Goal: Task Accomplishment & Management: Complete application form

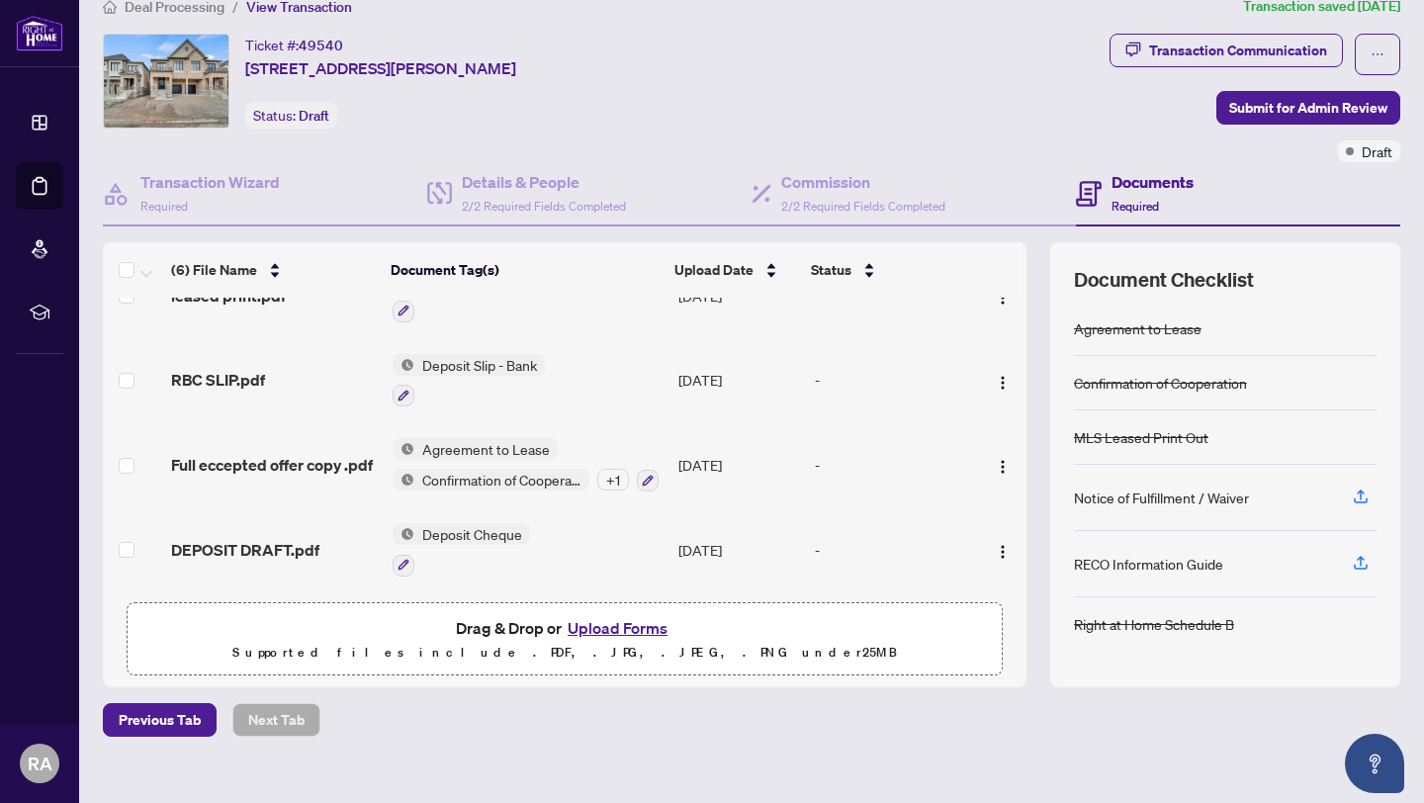
scroll to position [53, 0]
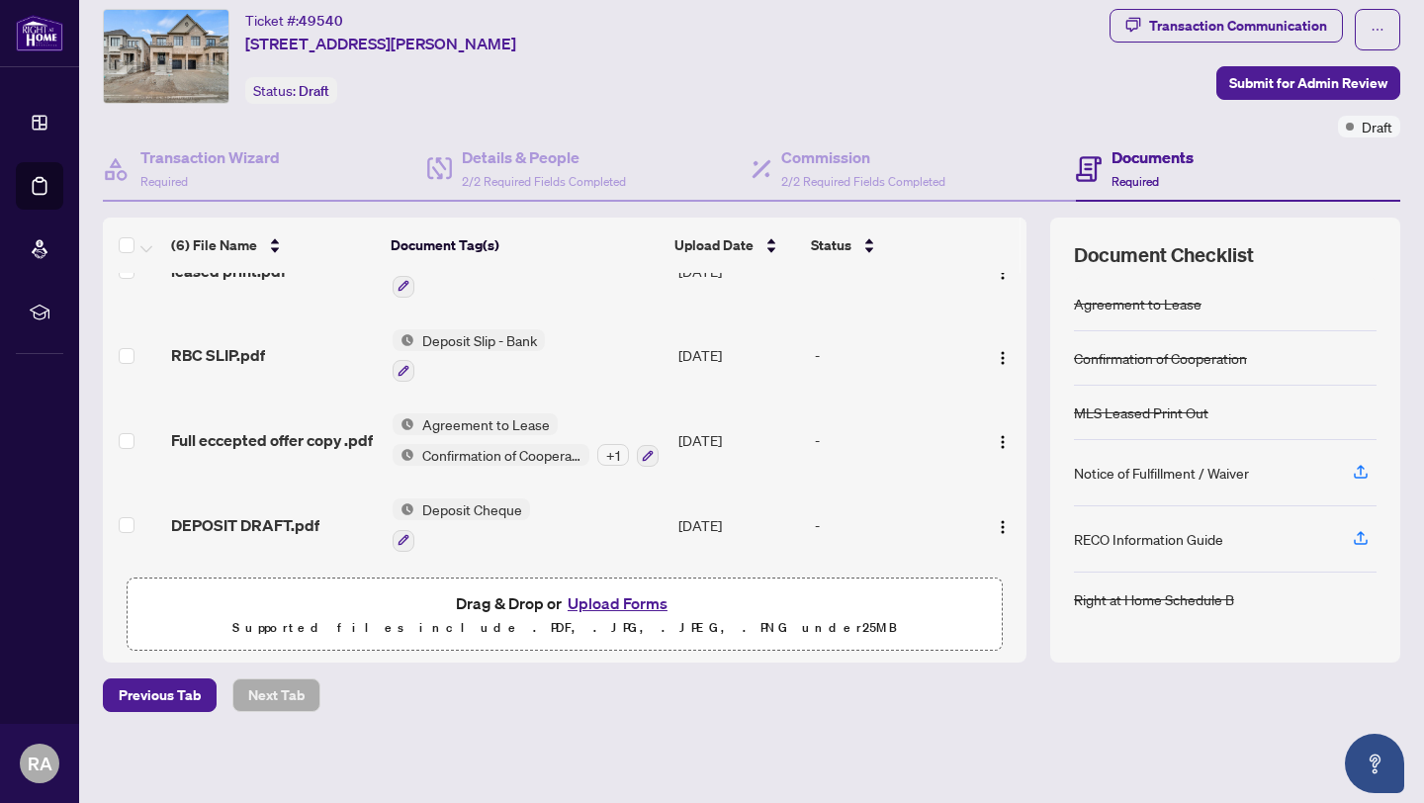
click at [475, 413] on span "Agreement to Lease" at bounding box center [485, 424] width 143 height 22
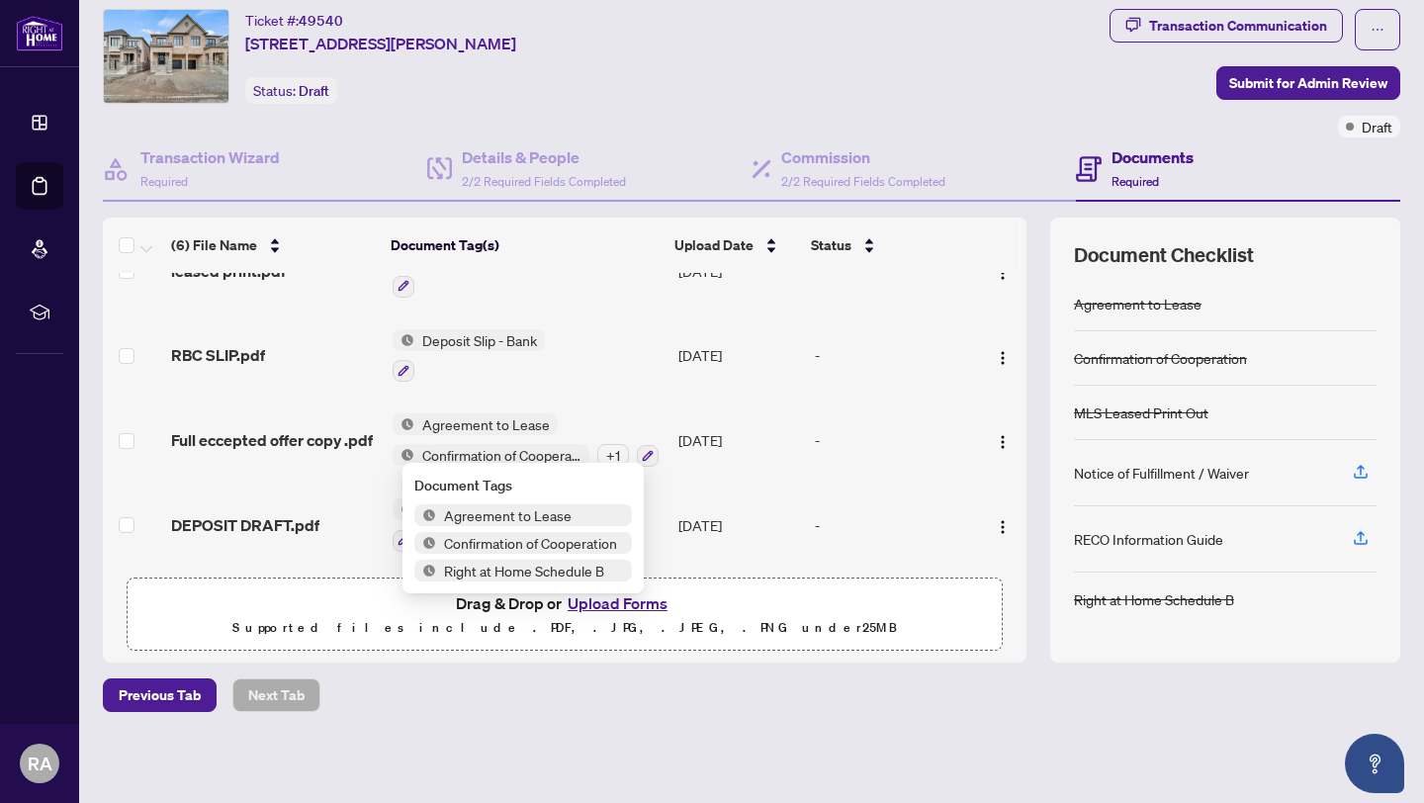
click at [503, 511] on span "Agreement to Lease" at bounding box center [507, 515] width 143 height 22
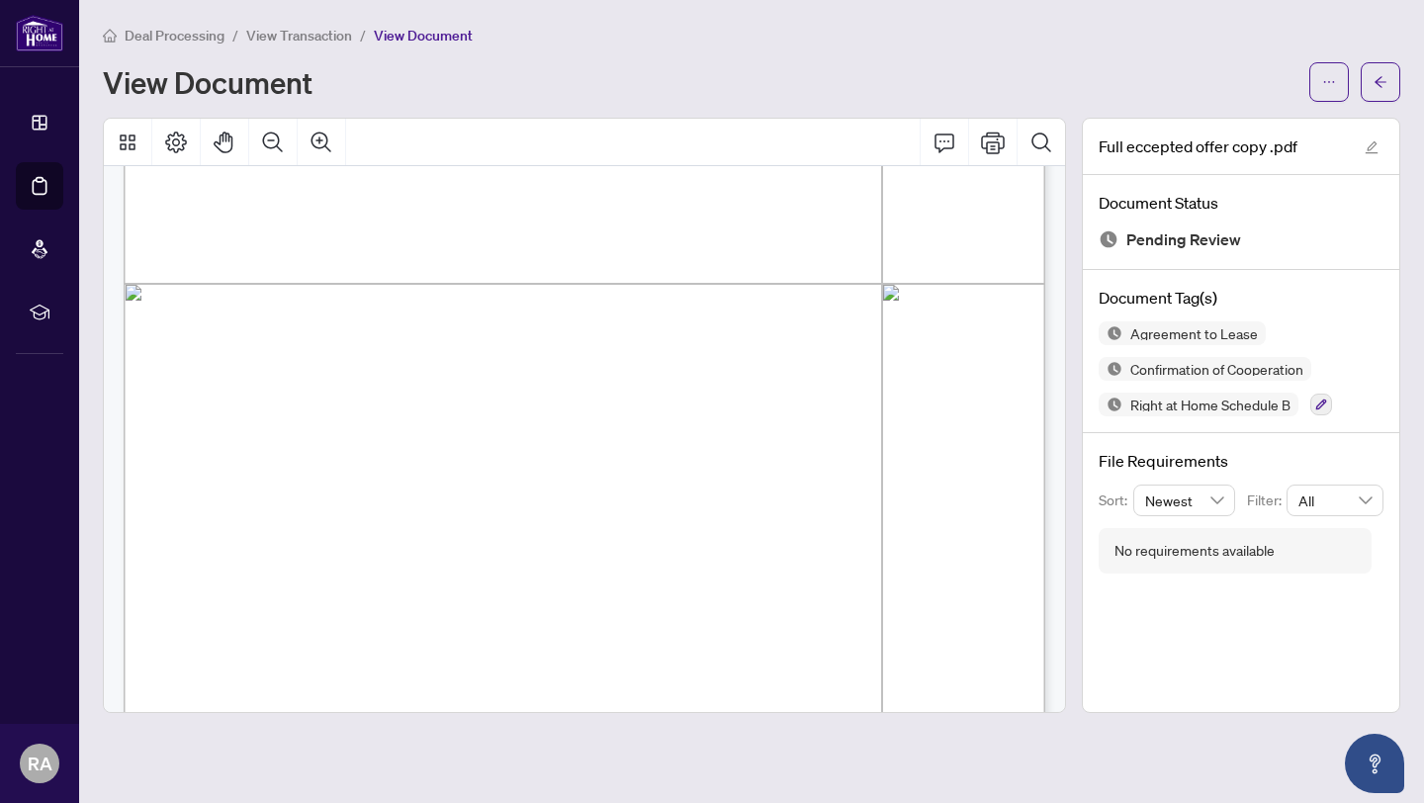
scroll to position [9248, 0]
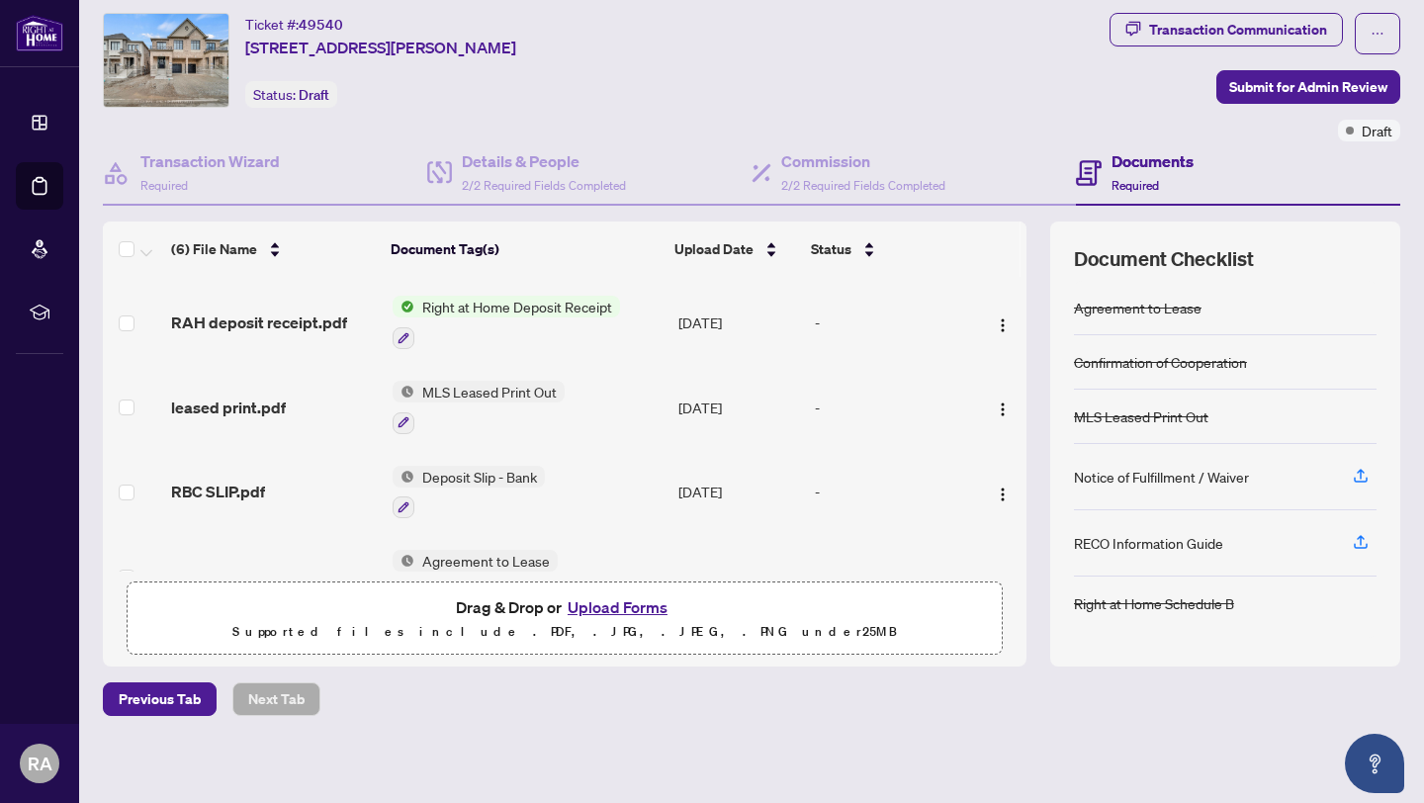
scroll to position [61, 0]
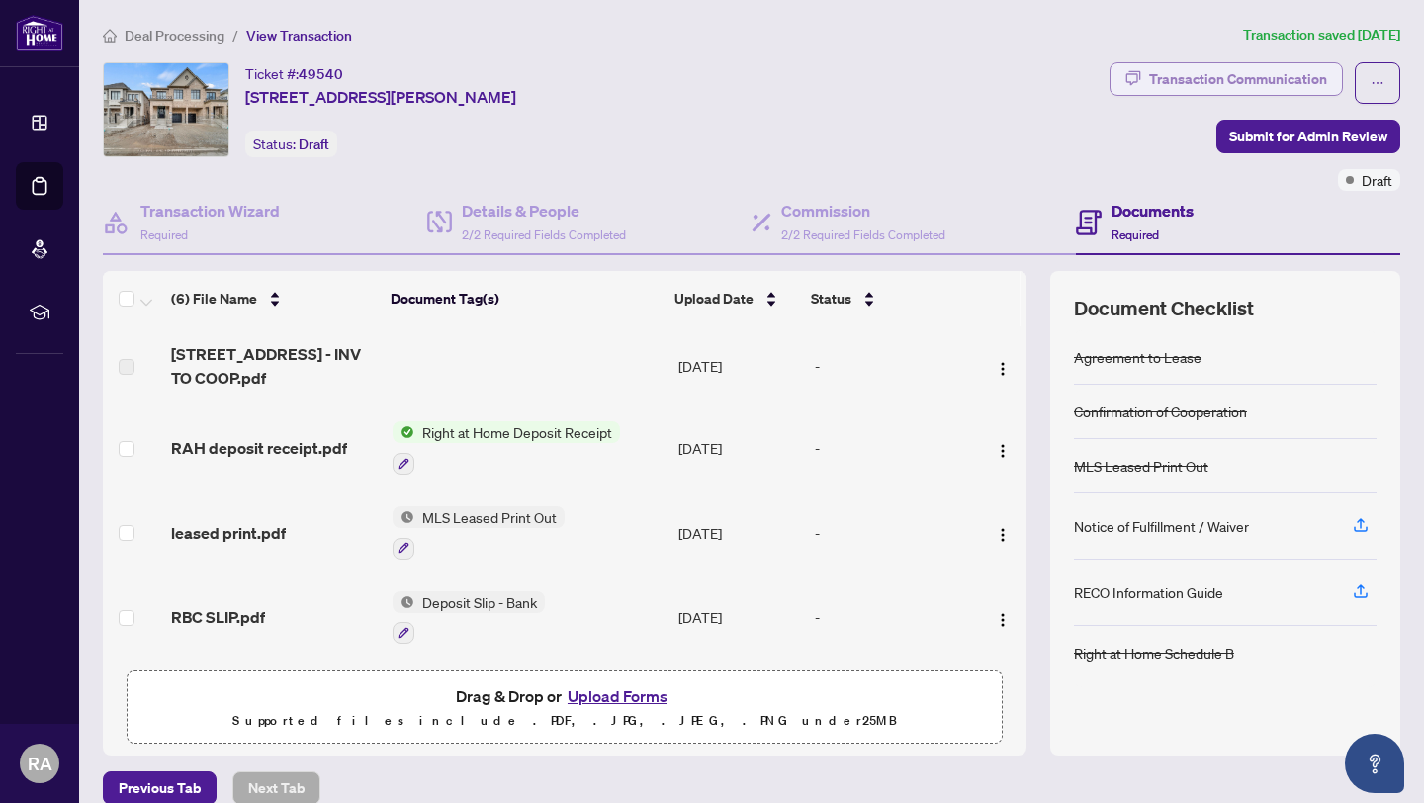
click at [1176, 73] on div "Transaction Communication" at bounding box center [1238, 79] width 178 height 32
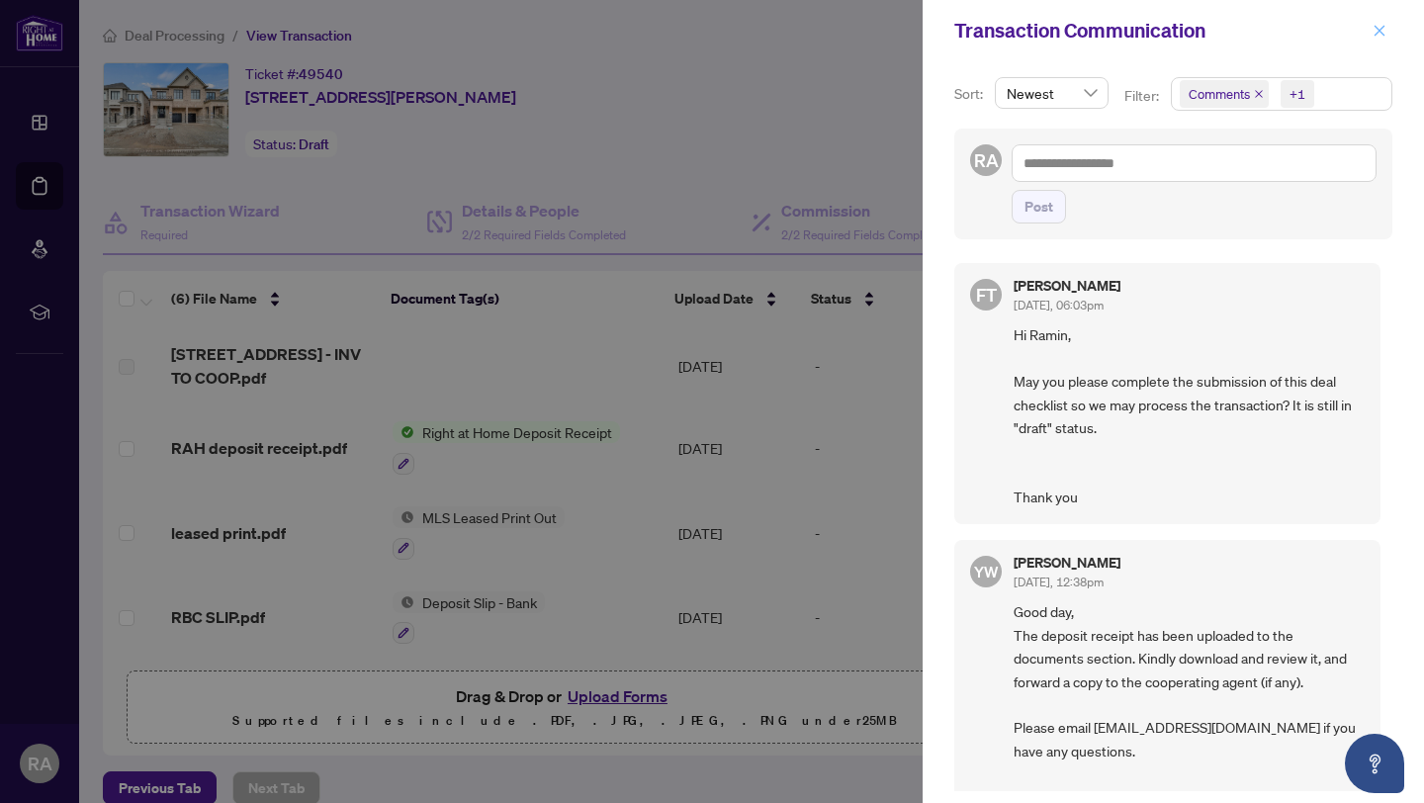
click at [1379, 30] on icon "close" at bounding box center [1380, 30] width 11 height 11
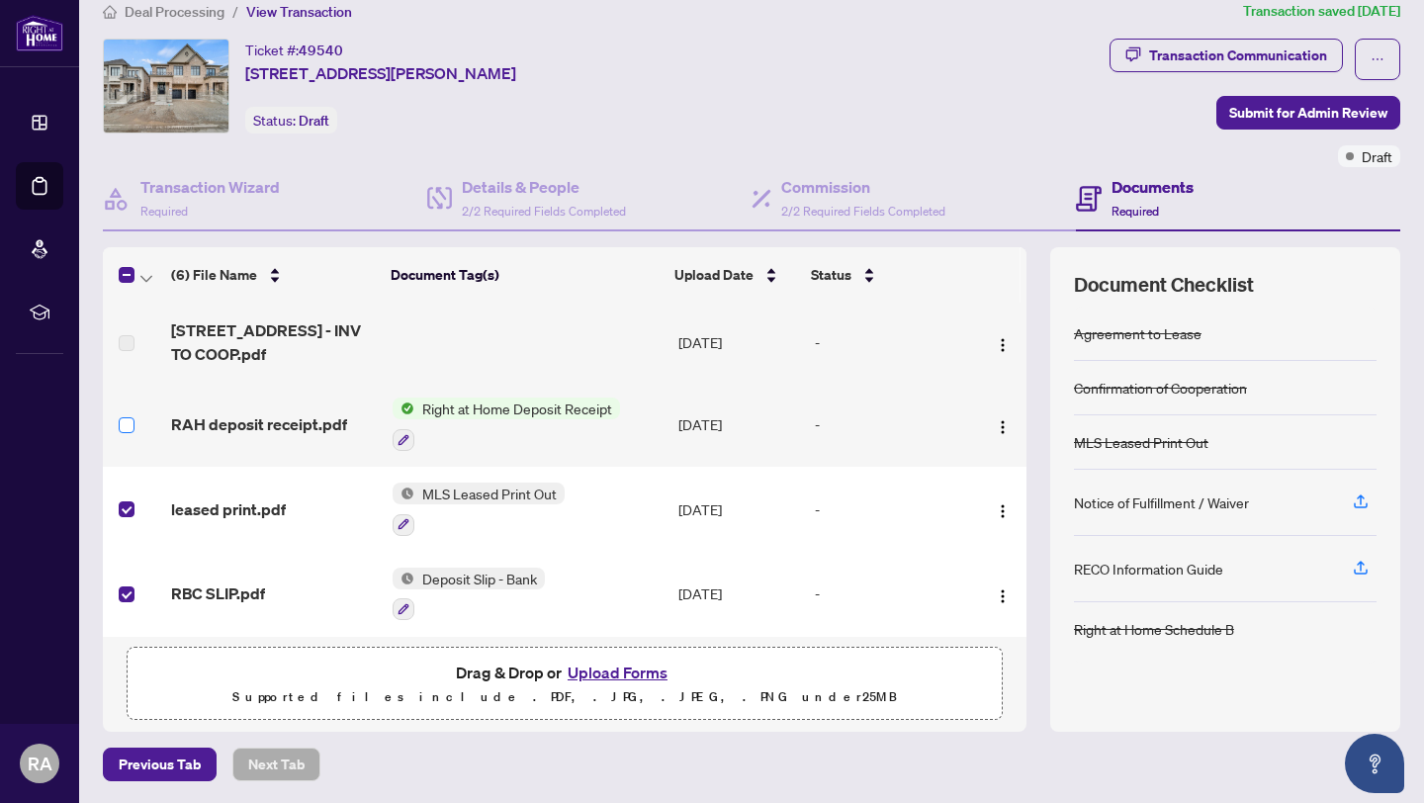
click at [124, 430] on label at bounding box center [127, 425] width 16 height 22
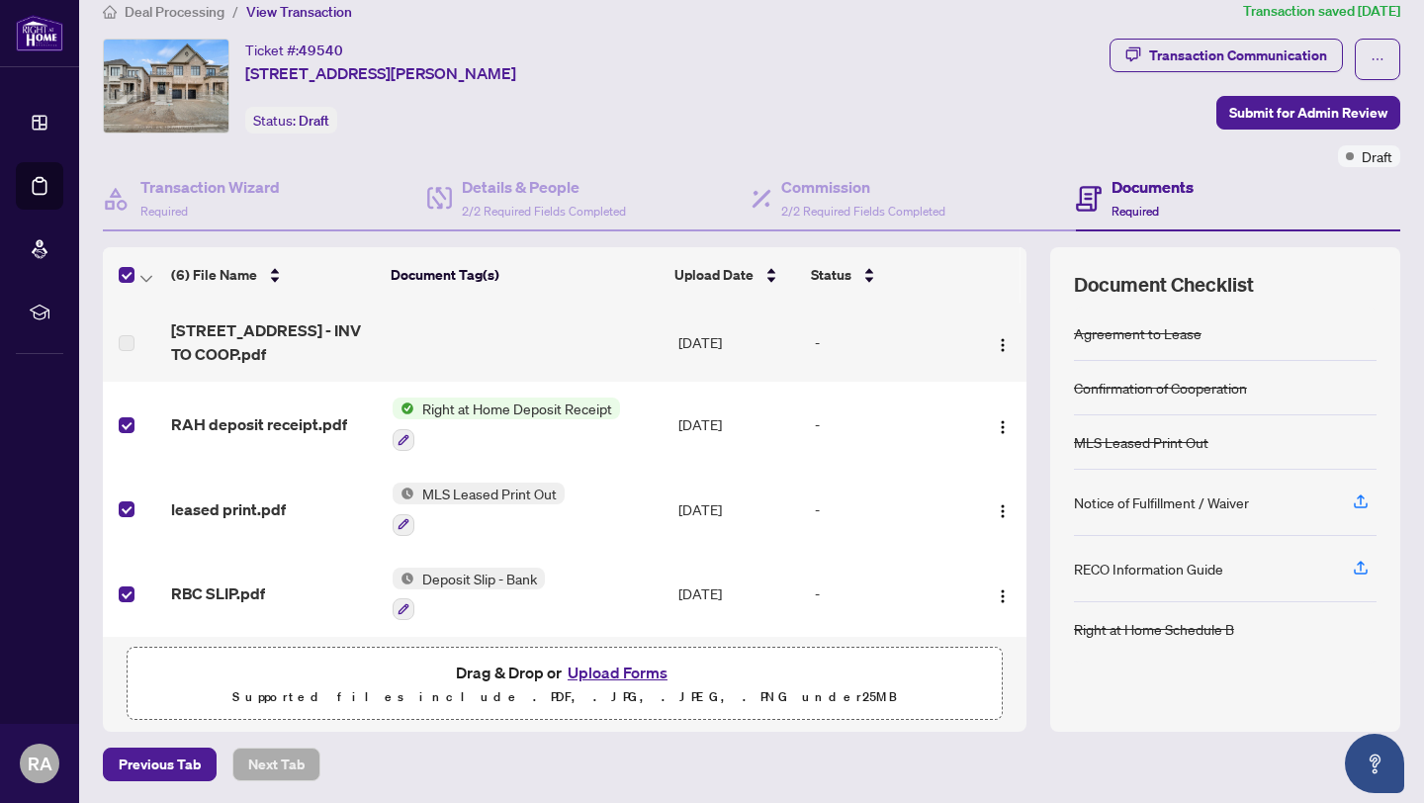
click at [128, 341] on label at bounding box center [127, 343] width 16 height 22
click at [1303, 114] on span "Submit for Admin Review" at bounding box center [1308, 113] width 158 height 32
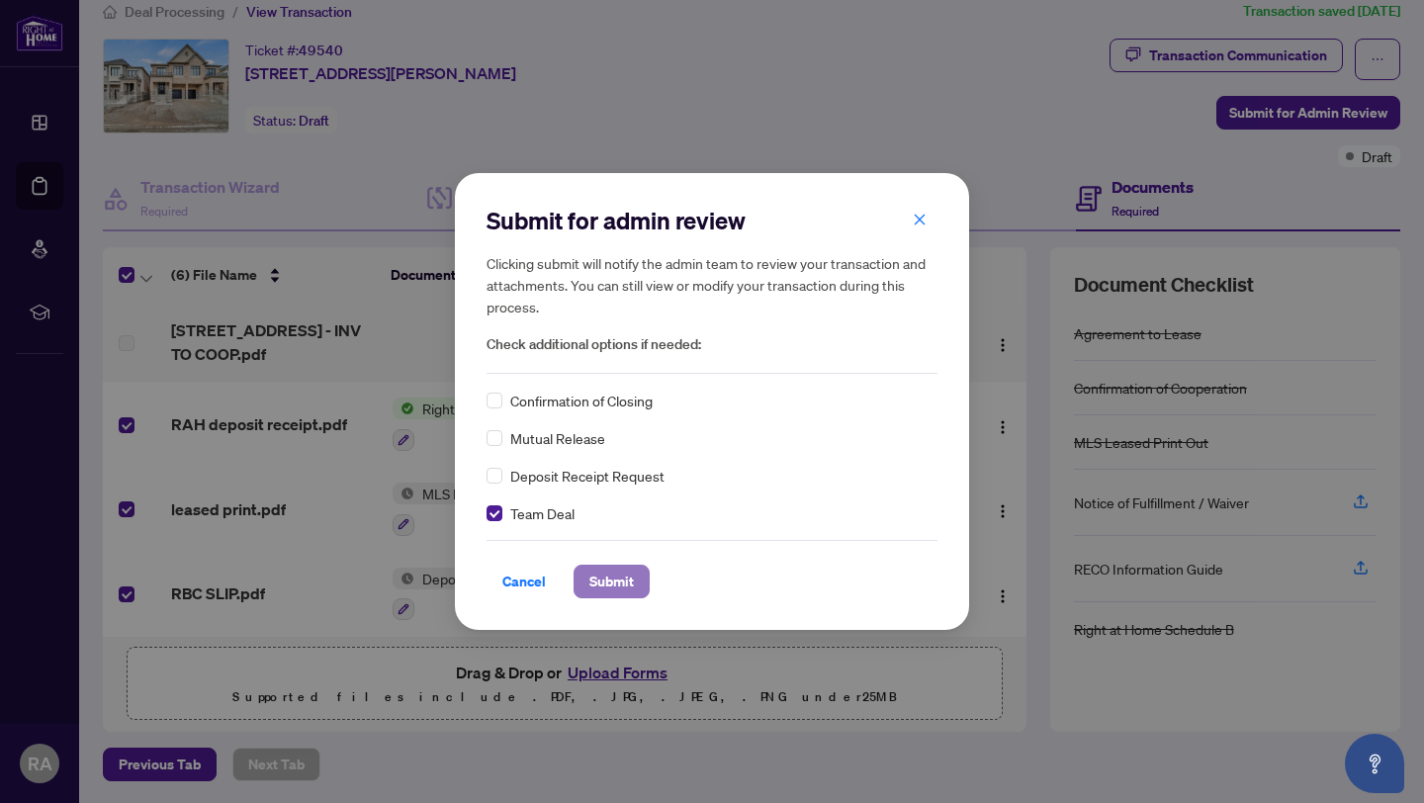
click at [611, 575] on span "Submit" at bounding box center [611, 582] width 45 height 32
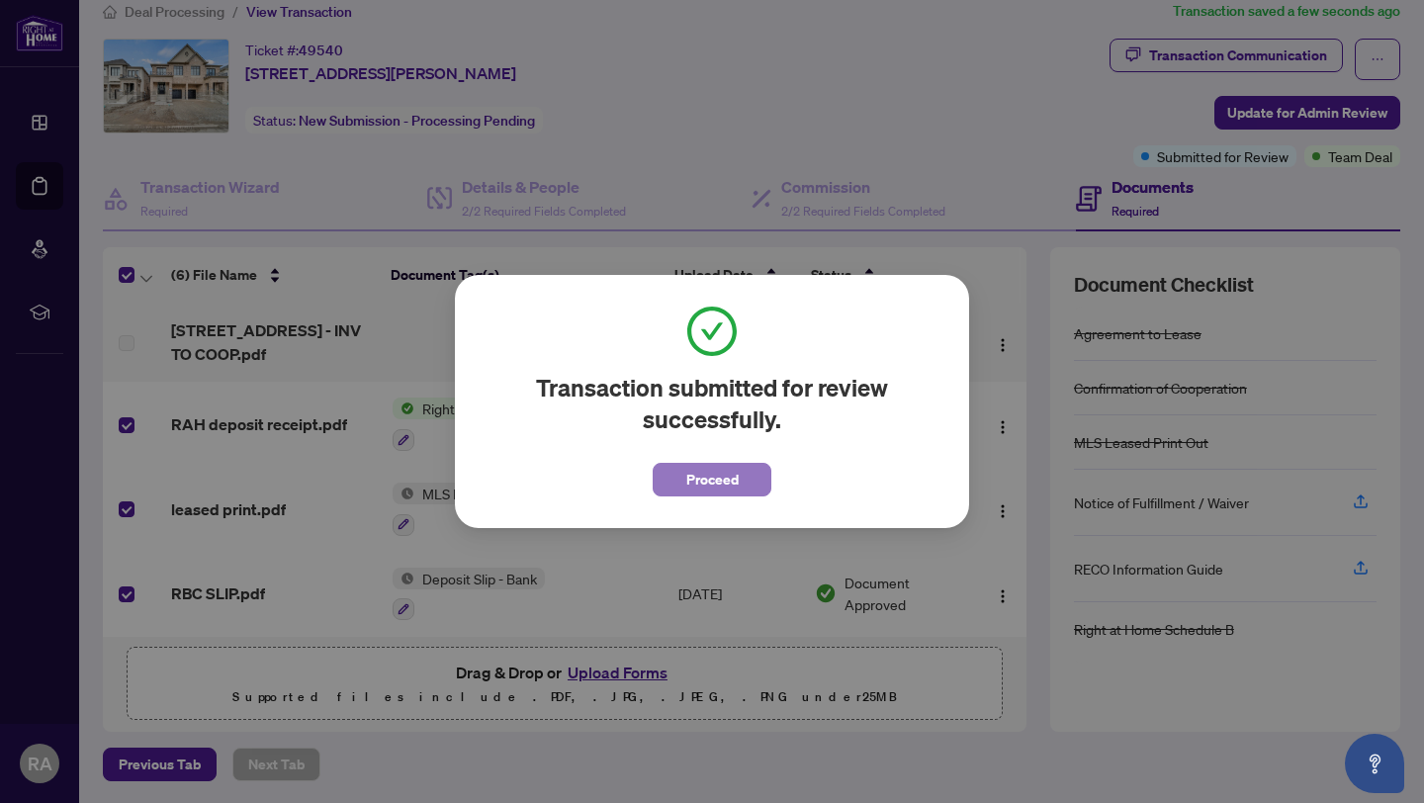
click at [723, 482] on span "Proceed" at bounding box center [712, 480] width 52 height 32
